Goal: Information Seeking & Learning: Check status

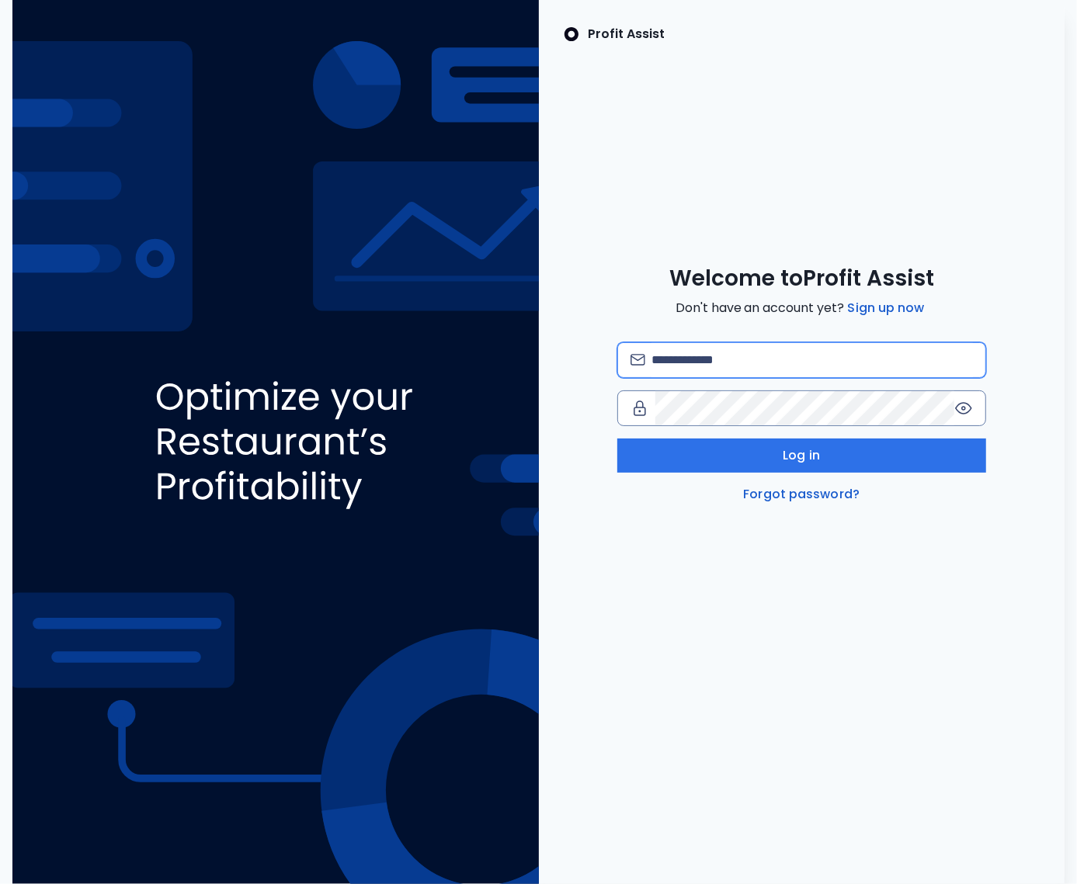
click at [675, 356] on input "email" at bounding box center [811, 360] width 321 height 34
type input "**********"
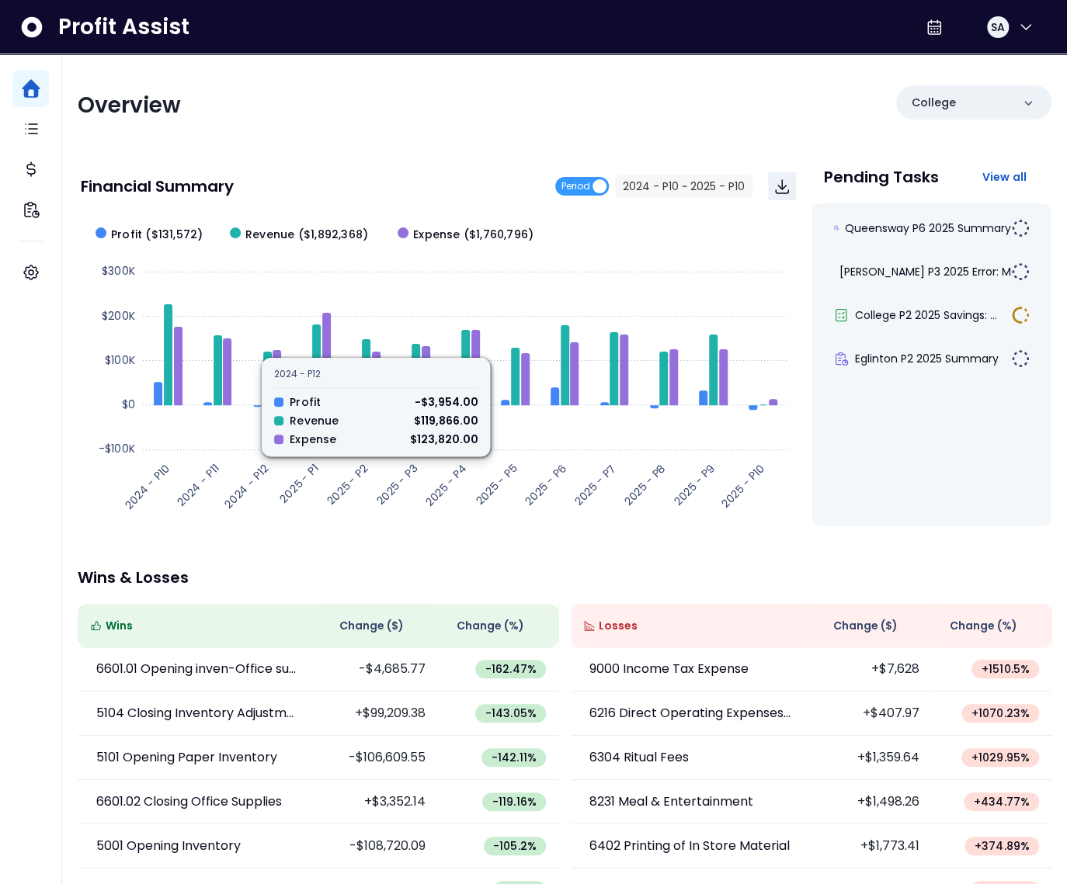
click at [376, 151] on div "Overview College Financial Summary Period 2024 - P10 ~ 2025 - P10 Created with …" at bounding box center [564, 513] width 1005 height 919
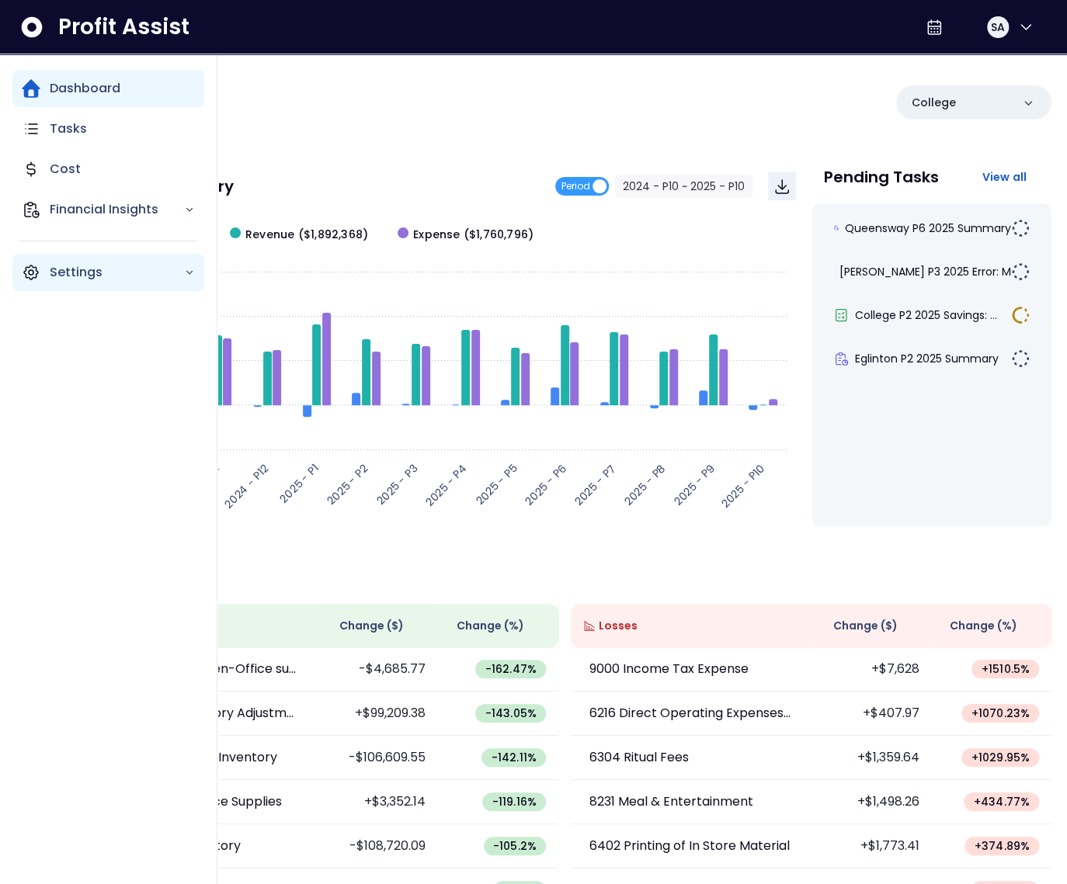
click at [40, 275] on div "Settings" at bounding box center [108, 272] width 192 height 37
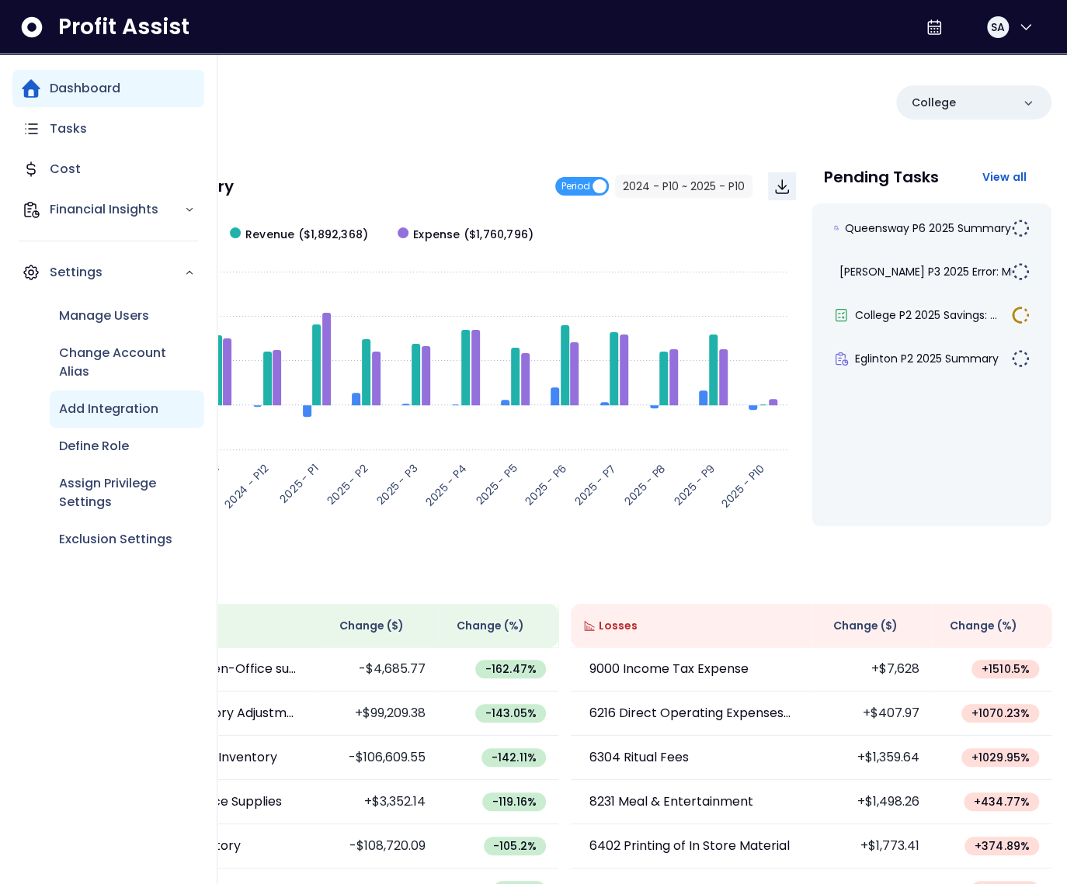
click at [113, 411] on p "Add Integration" at bounding box center [108, 409] width 99 height 19
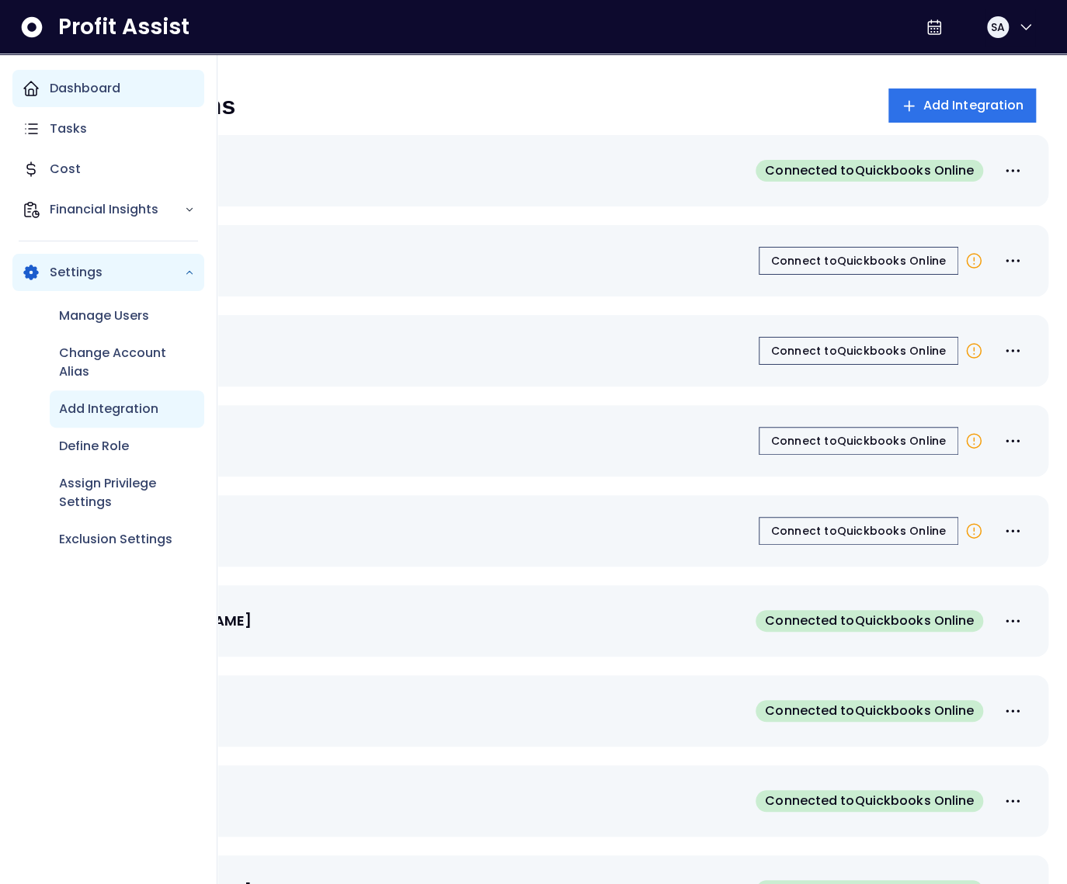
click at [44, 88] on div "Dashboard" at bounding box center [108, 88] width 192 height 37
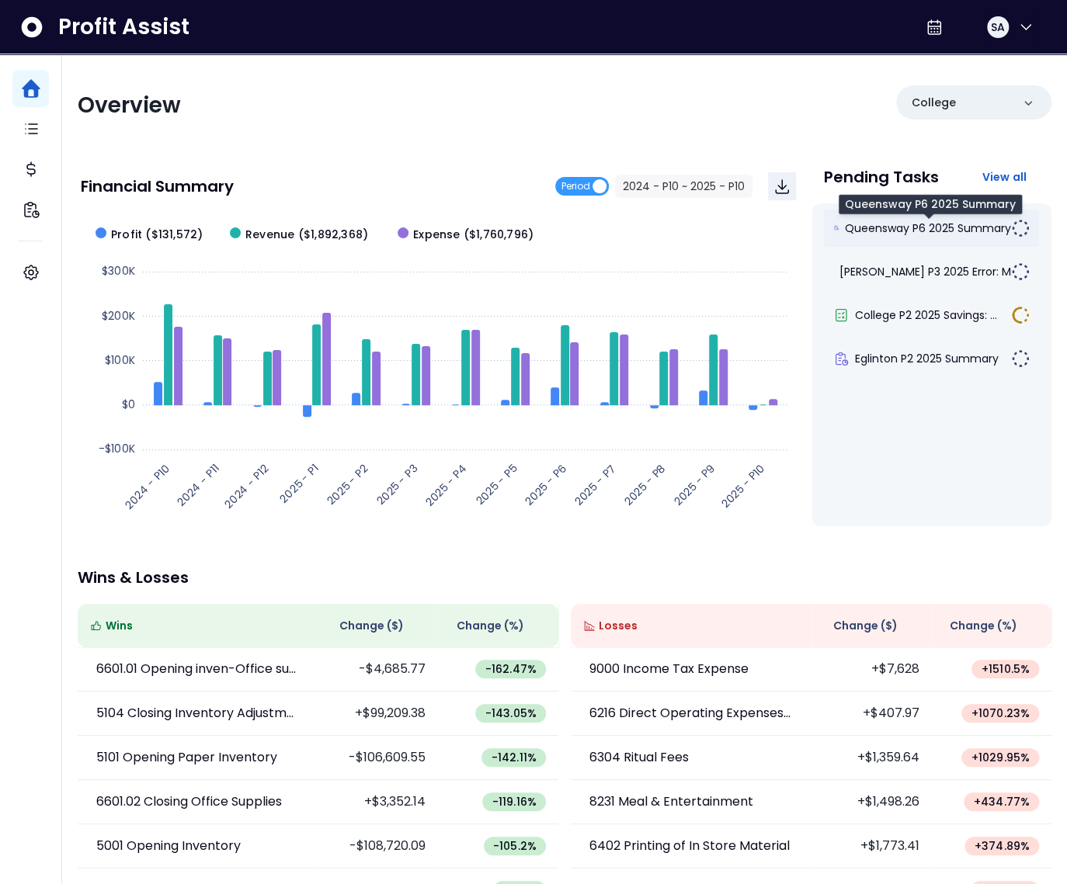
click at [932, 235] on span "Queensway P6 2025 Summary" at bounding box center [928, 228] width 166 height 16
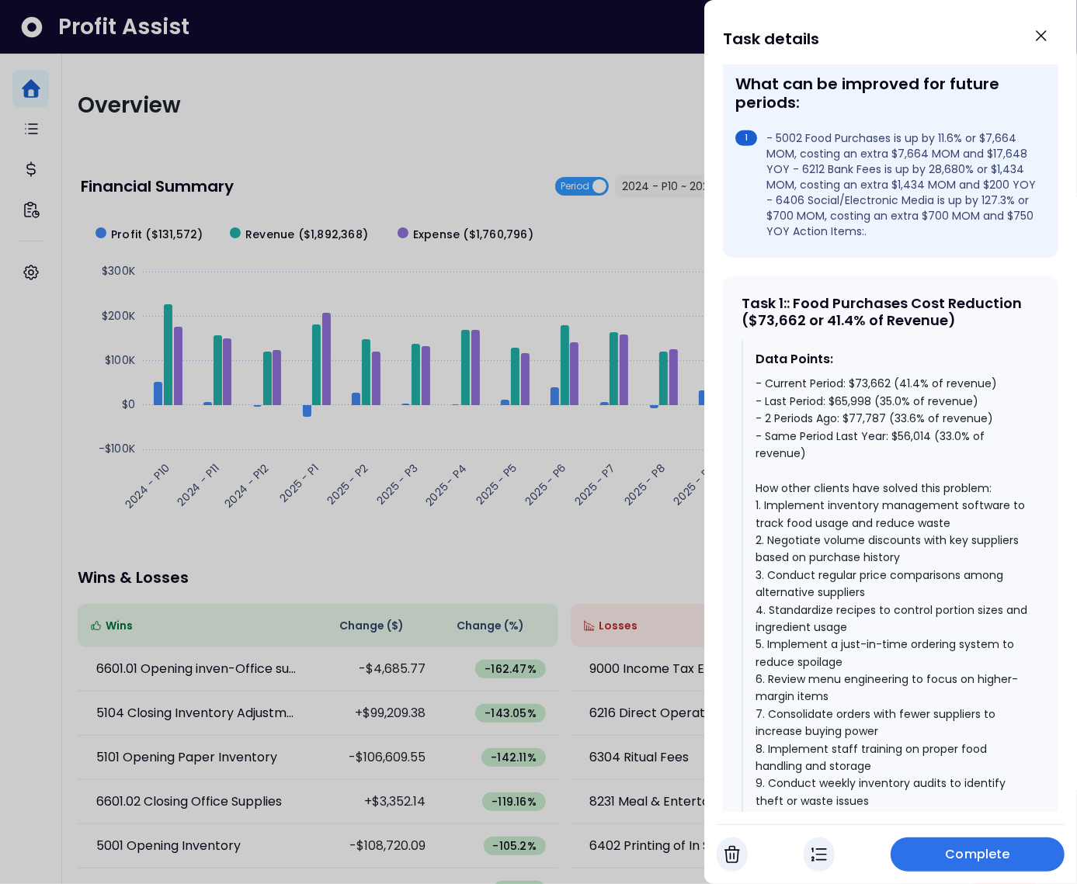
scroll to position [568, 0]
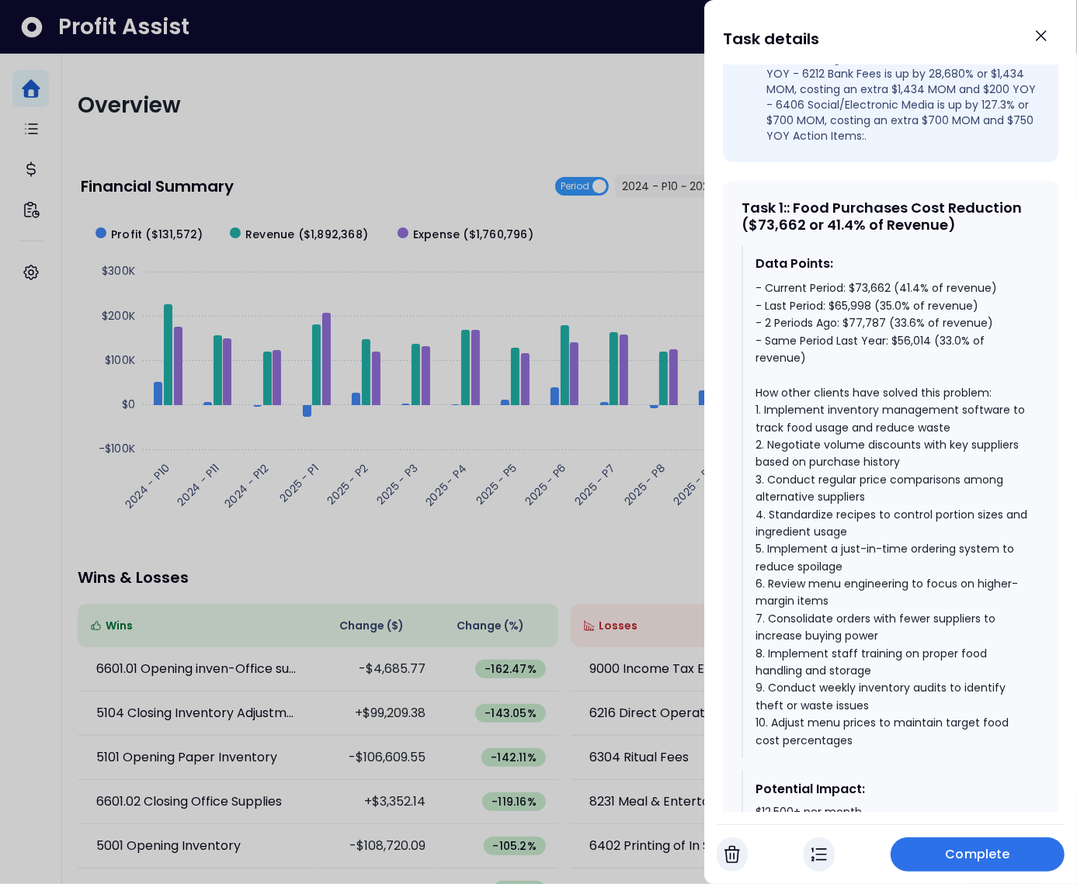
click at [949, 356] on div "- Current Period: $73,662 (41.4% of revenue) - Last Period: $65,998 (35.0% of r…" at bounding box center [891, 514] width 272 height 470
click at [906, 339] on div "- Current Period: $73,662 (41.4% of revenue) - Last Period: $65,998 (35.0% of r…" at bounding box center [891, 514] width 272 height 470
click at [905, 339] on div "- Current Period: $73,662 (41.4% of revenue) - Last Period: $65,998 (35.0% of r…" at bounding box center [891, 514] width 272 height 470
click at [893, 321] on div "- Current Period: $73,662 (41.4% of revenue) - Last Period: $65,998 (35.0% of r…" at bounding box center [891, 514] width 272 height 470
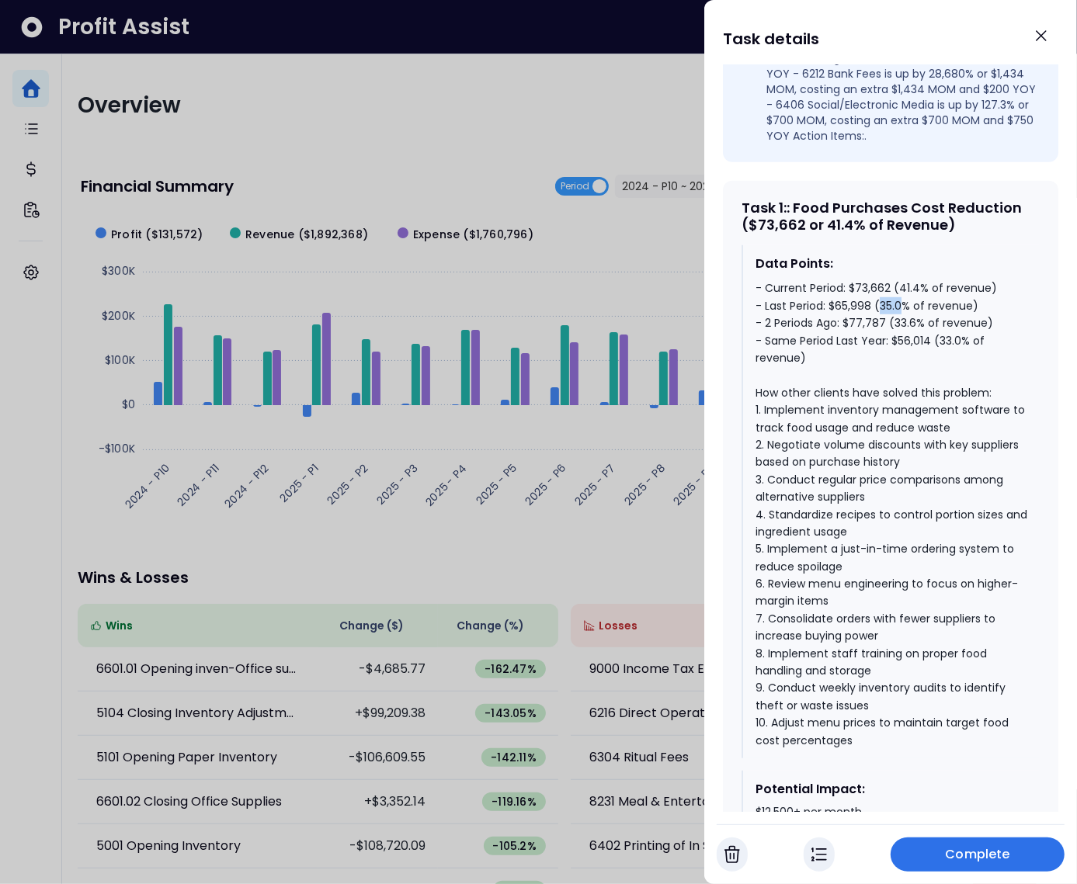
click at [893, 321] on div "- Current Period: $73,662 (41.4% of revenue) - Last Period: $65,998 (35.0% of r…" at bounding box center [891, 514] width 272 height 470
click at [907, 306] on div "- Current Period: $73,662 (41.4% of revenue) - Last Period: $65,998 (35.0% of r…" at bounding box center [891, 514] width 272 height 470
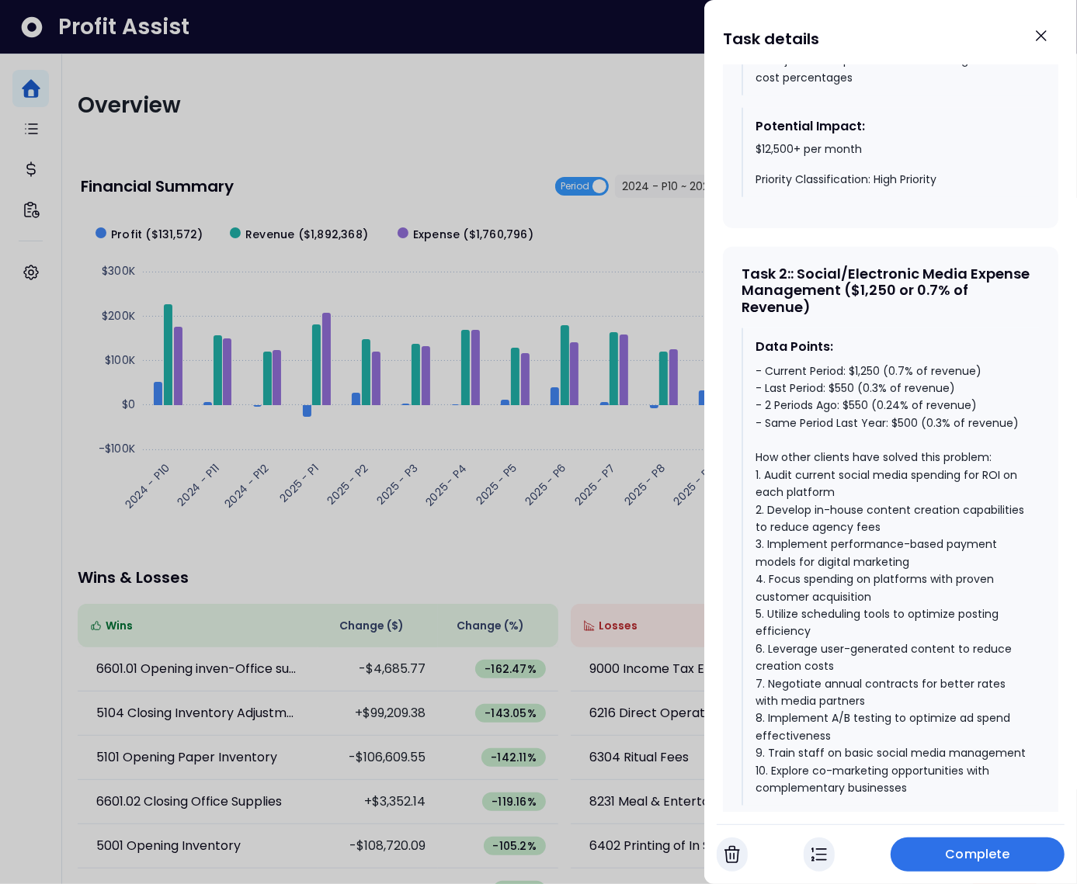
scroll to position [1232, 0]
click at [900, 438] on div "- Current Period: $1,250 (0.7% of revenue) - Last Period: $550 (0.3% of revenue…" at bounding box center [891, 579] width 272 height 435
click at [862, 422] on div "- Current Period: $1,250 (0.7% of revenue) - Last Period: $550 (0.3% of revenue…" at bounding box center [891, 579] width 272 height 435
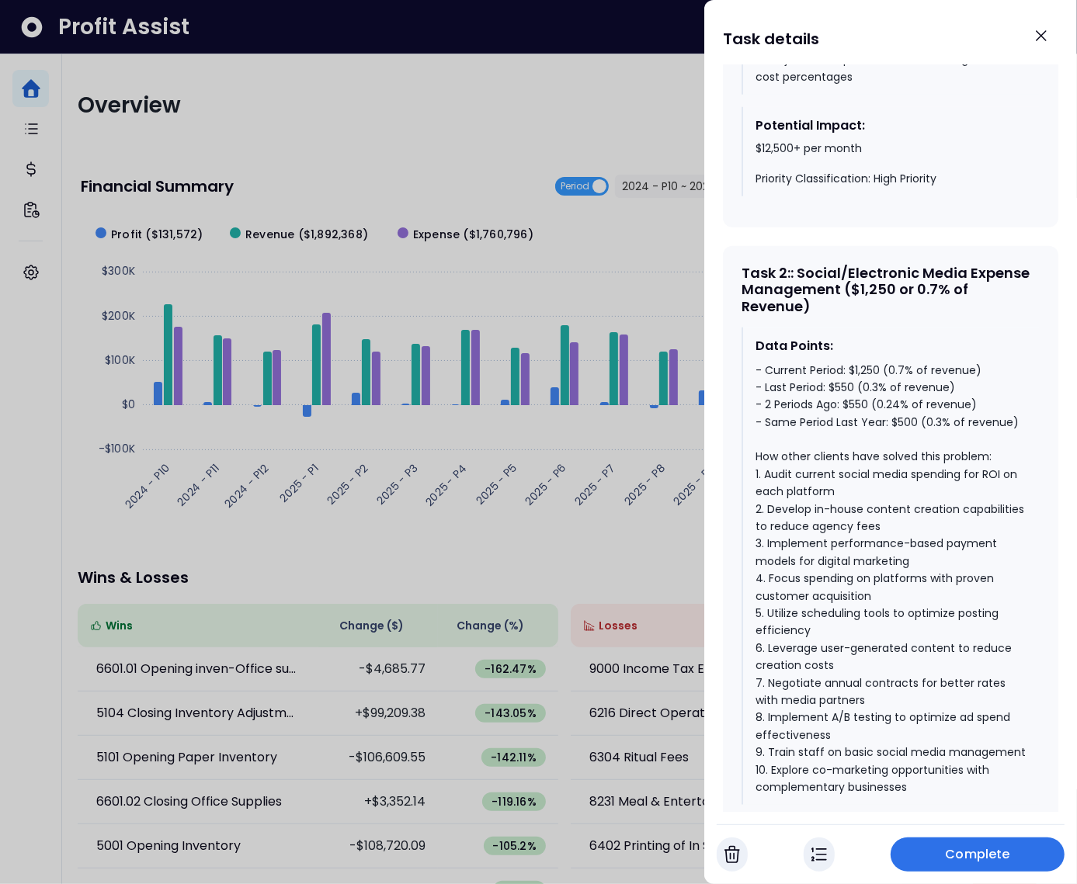
click at [862, 385] on div "- Current Period: $1,250 (0.7% of revenue) - Last Period: $550 (0.3% of revenue…" at bounding box center [891, 579] width 272 height 435
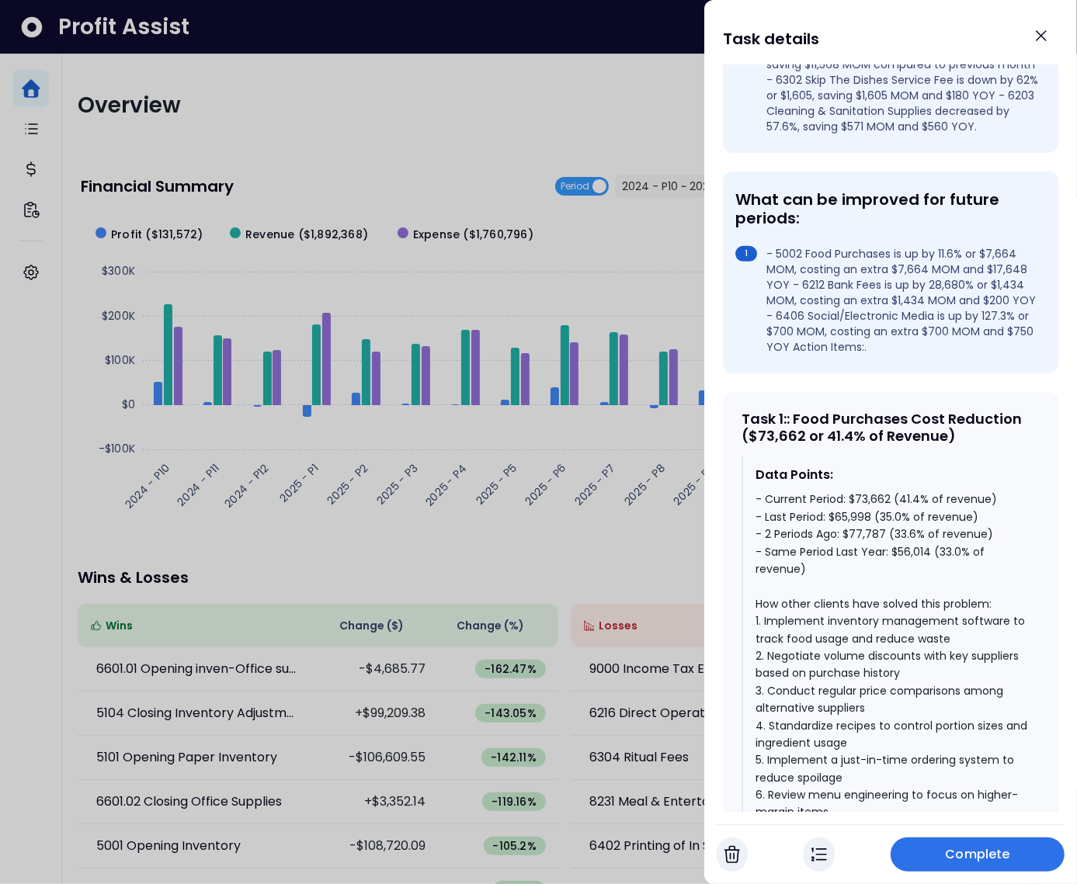
scroll to position [487, 0]
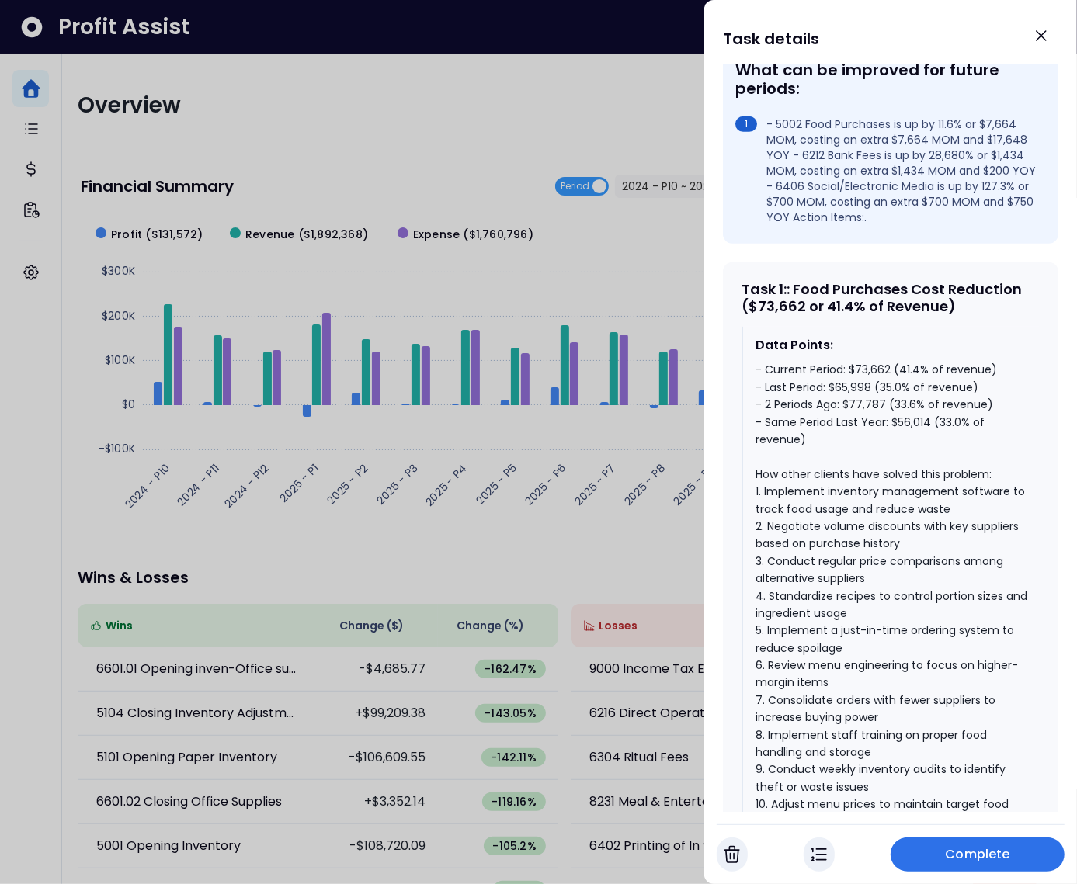
click at [265, 578] on div at bounding box center [538, 442] width 1077 height 884
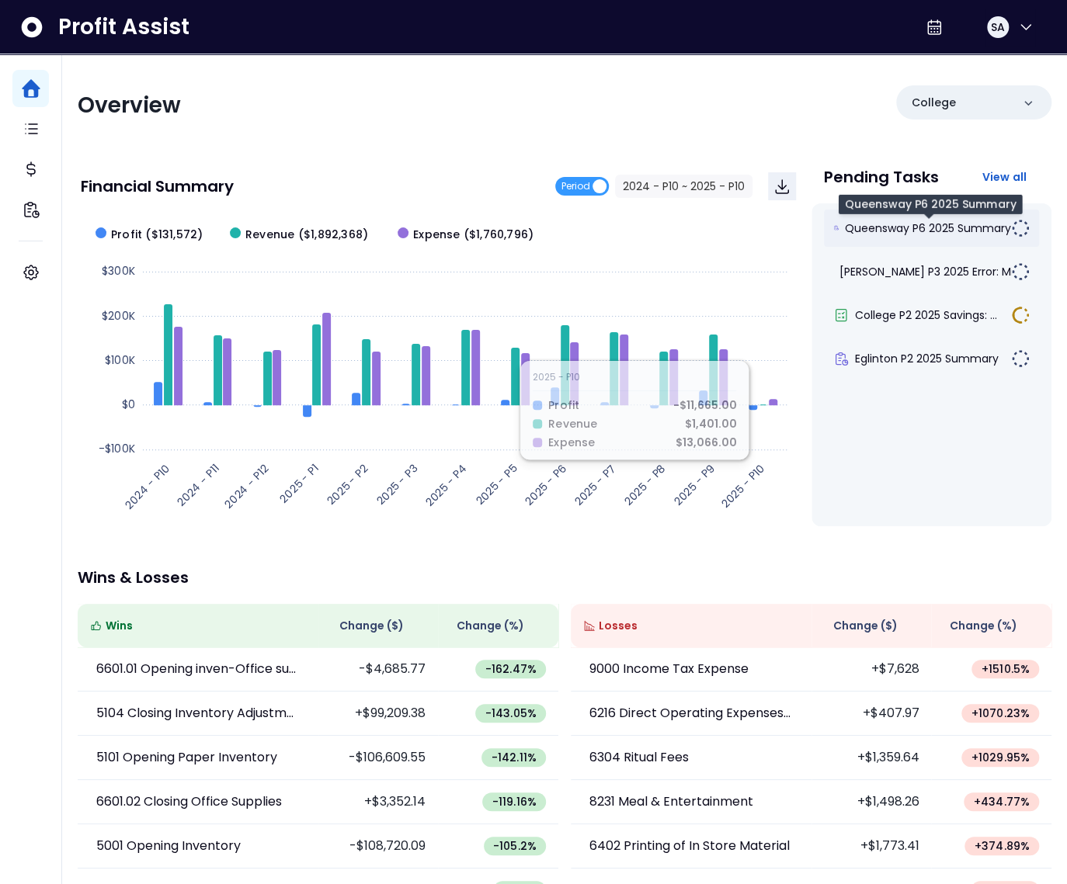
click at [908, 233] on span "Queensway P6 2025 Summary" at bounding box center [928, 228] width 166 height 16
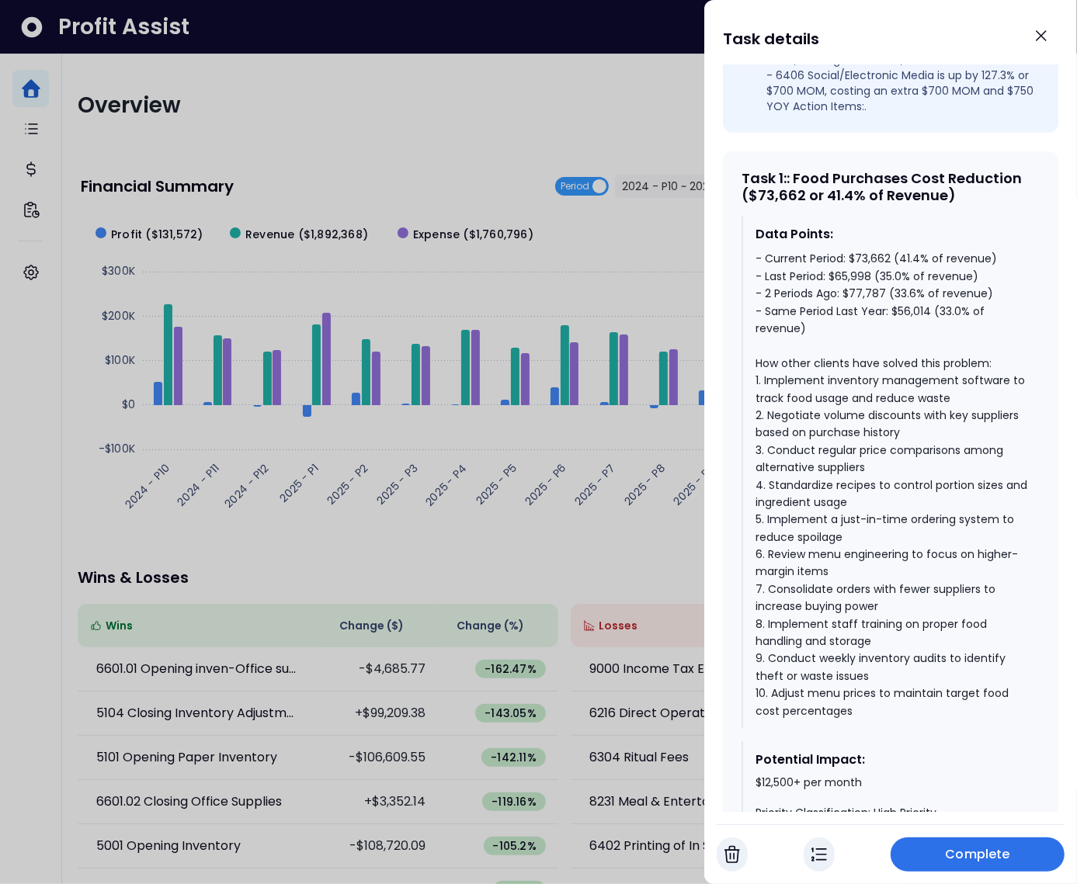
scroll to position [599, 0]
